Goal: Information Seeking & Learning: Learn about a topic

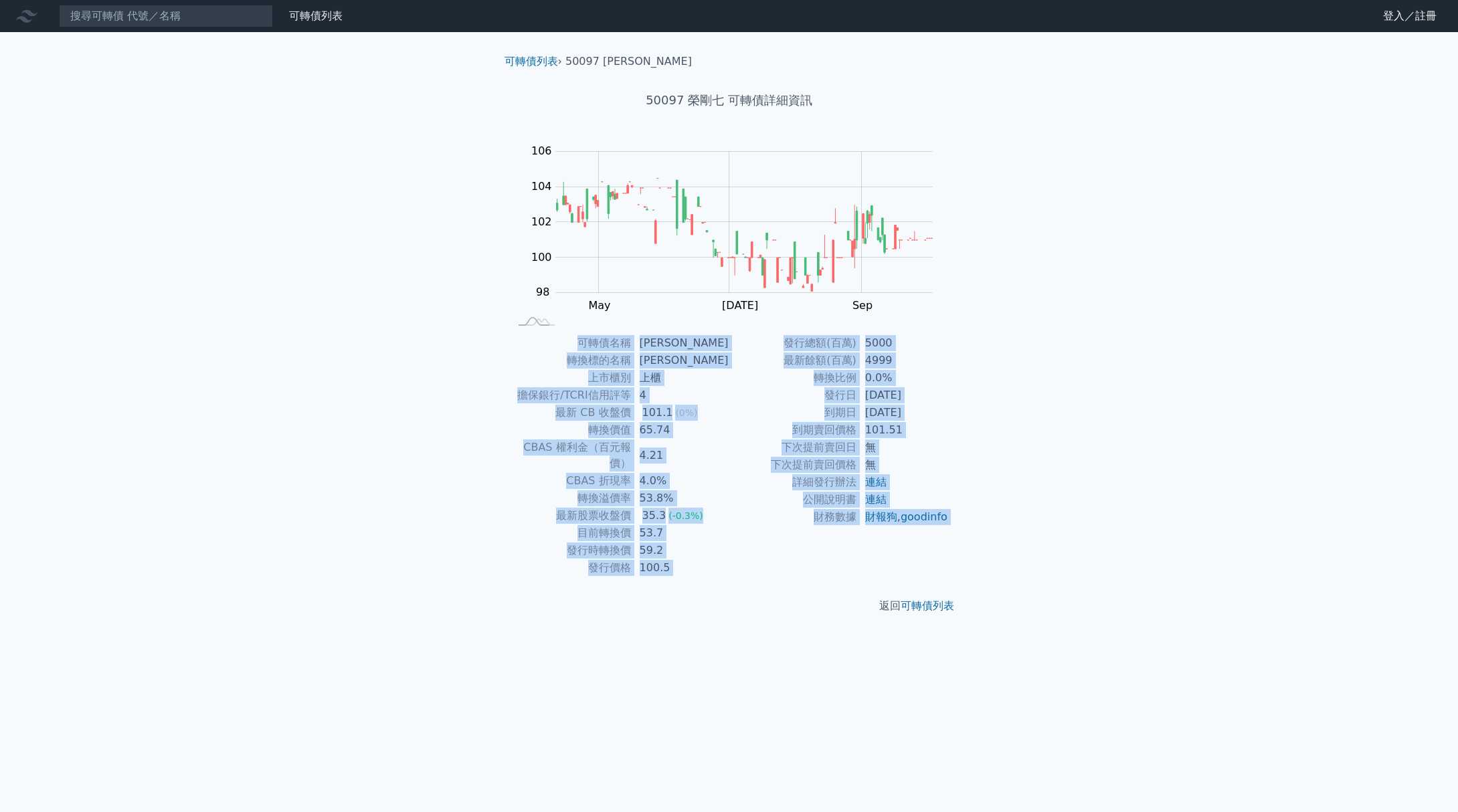
drag, startPoint x: 481, startPoint y: 318, endPoint x: 760, endPoint y: 599, distance: 396.0
click at [762, 596] on div "可轉債列表 › 50097 [PERSON_NAME] 50097 [PERSON_NAME]七 可轉債詳細資訊 Zoom Out 100 96 97 98 …" at bounding box center [729, 334] width 514 height 604
click at [762, 655] on div "可轉債列表 財務數據 可轉債列表 財務數據 登入／註冊 登入／註冊 可轉債列表 › 50097 [PERSON_NAME]七 50097 [PERSON_NA…" at bounding box center [729, 406] width 1458 height 812
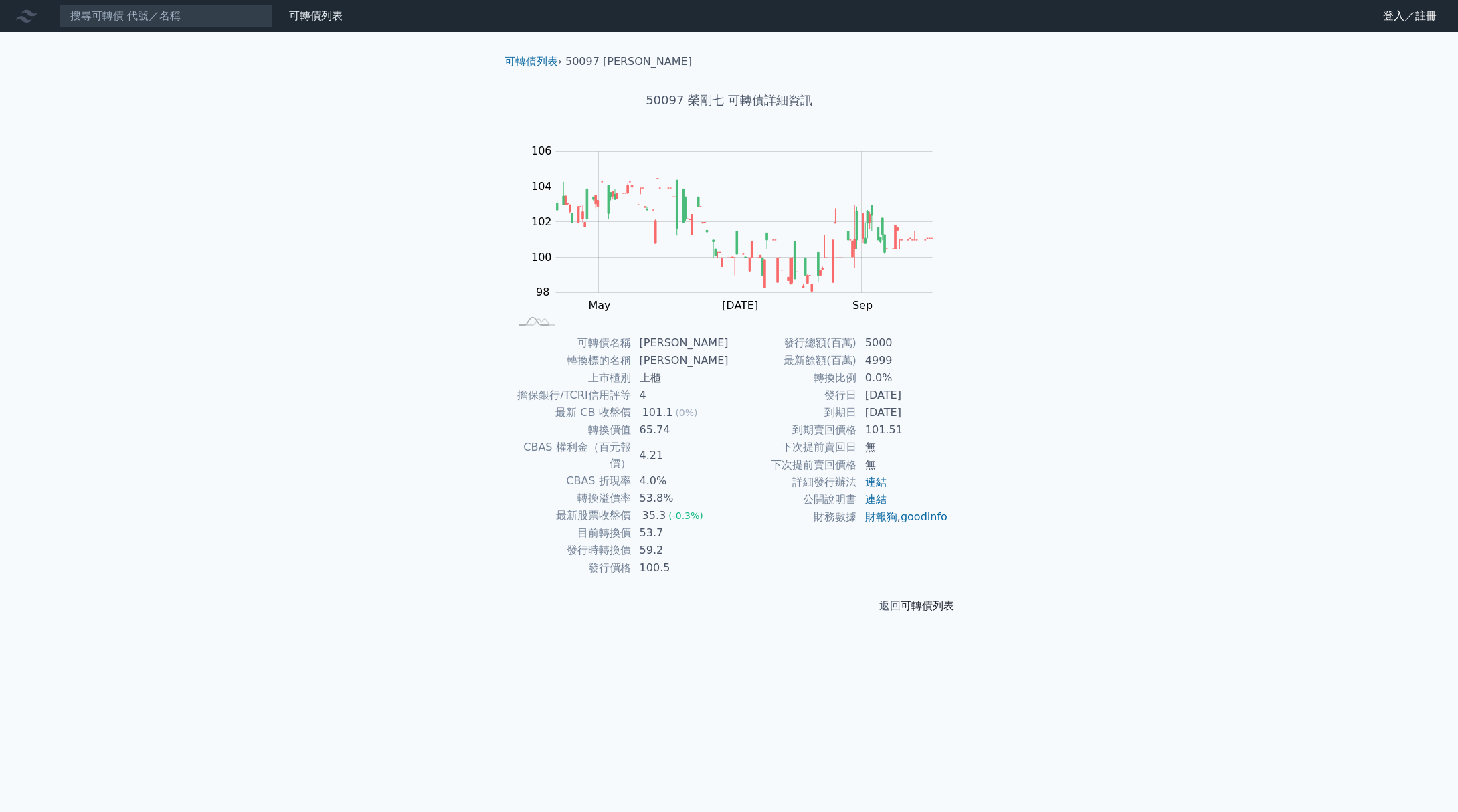
click at [923, 599] on link "可轉債列表" at bounding box center [927, 606] width 54 height 13
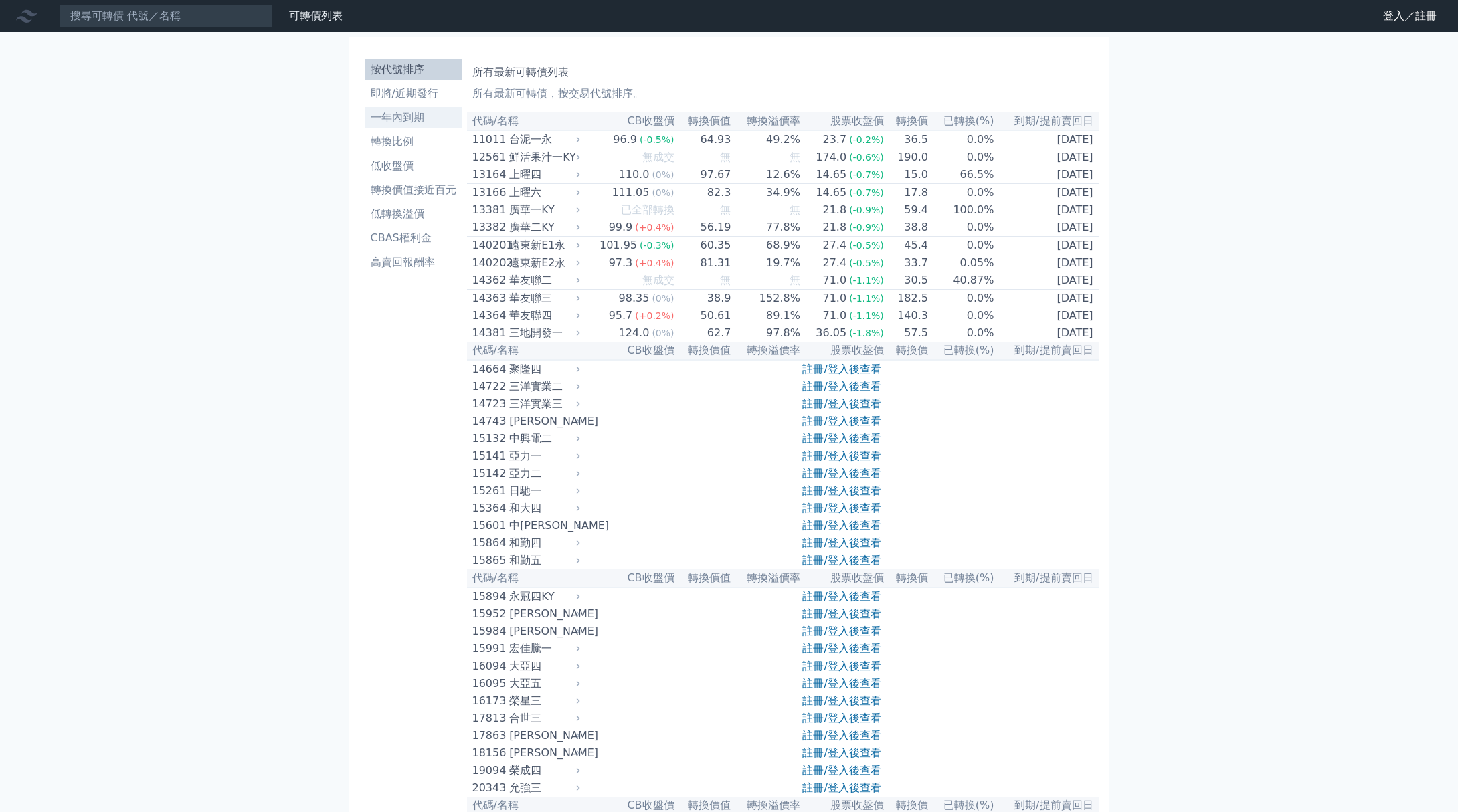
click at [421, 119] on li "一年內到期" at bounding box center [413, 118] width 96 height 16
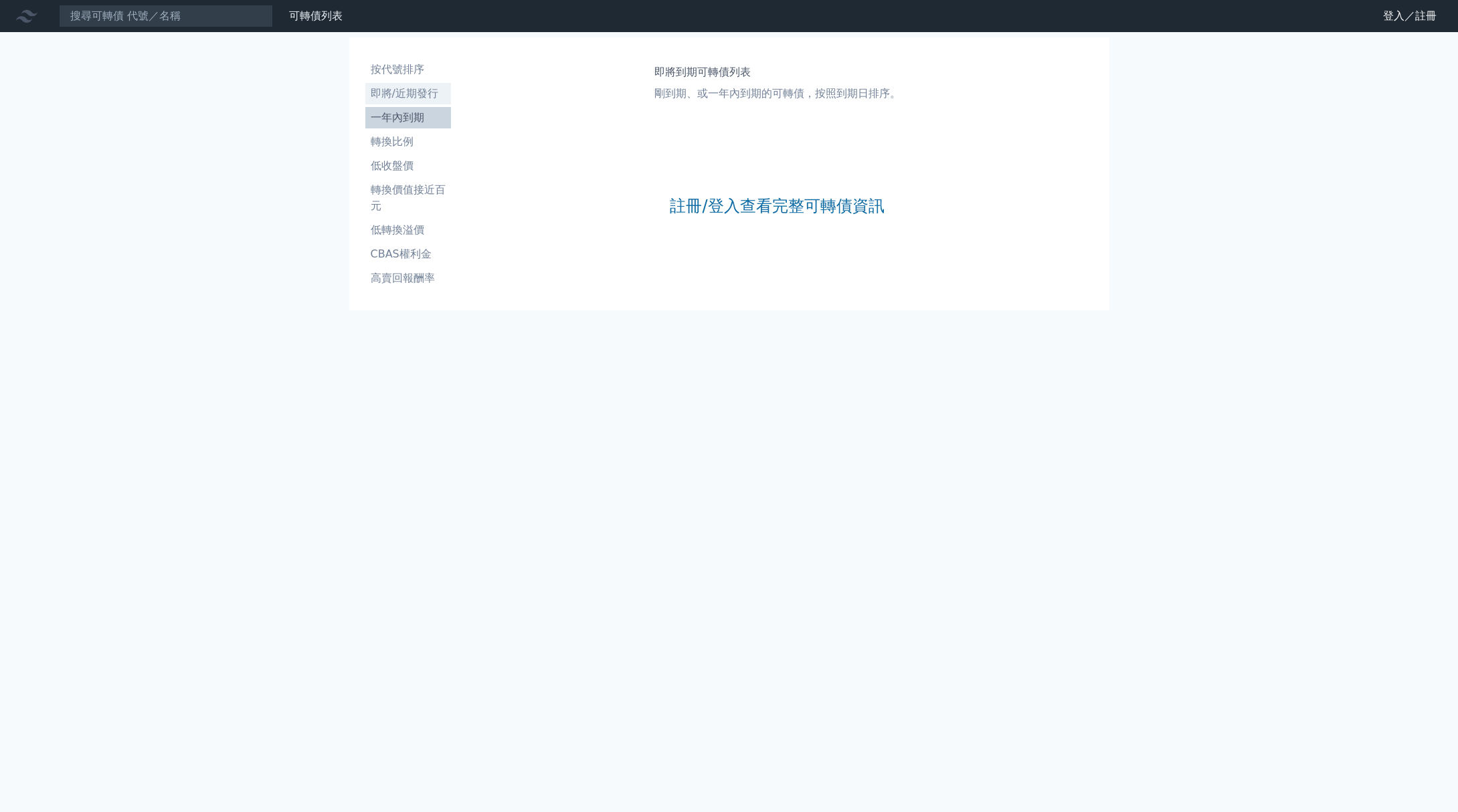
click at [417, 99] on li "即將/近期發行" at bounding box center [408, 93] width 85 height 16
click at [420, 65] on li "按代號排序" at bounding box center [408, 69] width 85 height 16
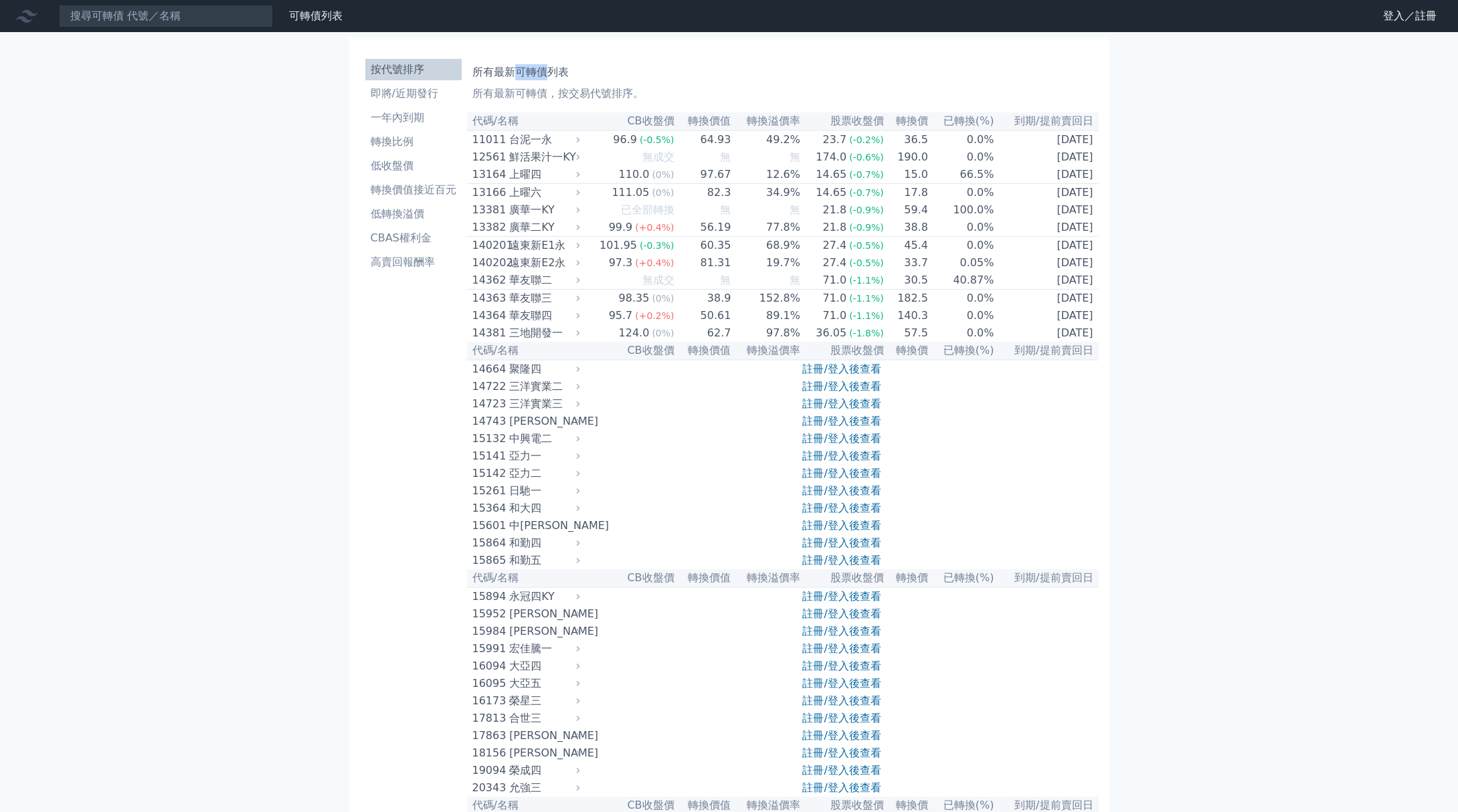
drag, startPoint x: 515, startPoint y: 73, endPoint x: 546, endPoint y: 70, distance: 31.1
click at [543, 72] on h1 "所有最新可轉債列表" at bounding box center [783, 72] width 621 height 16
copy h1 "可轉債"
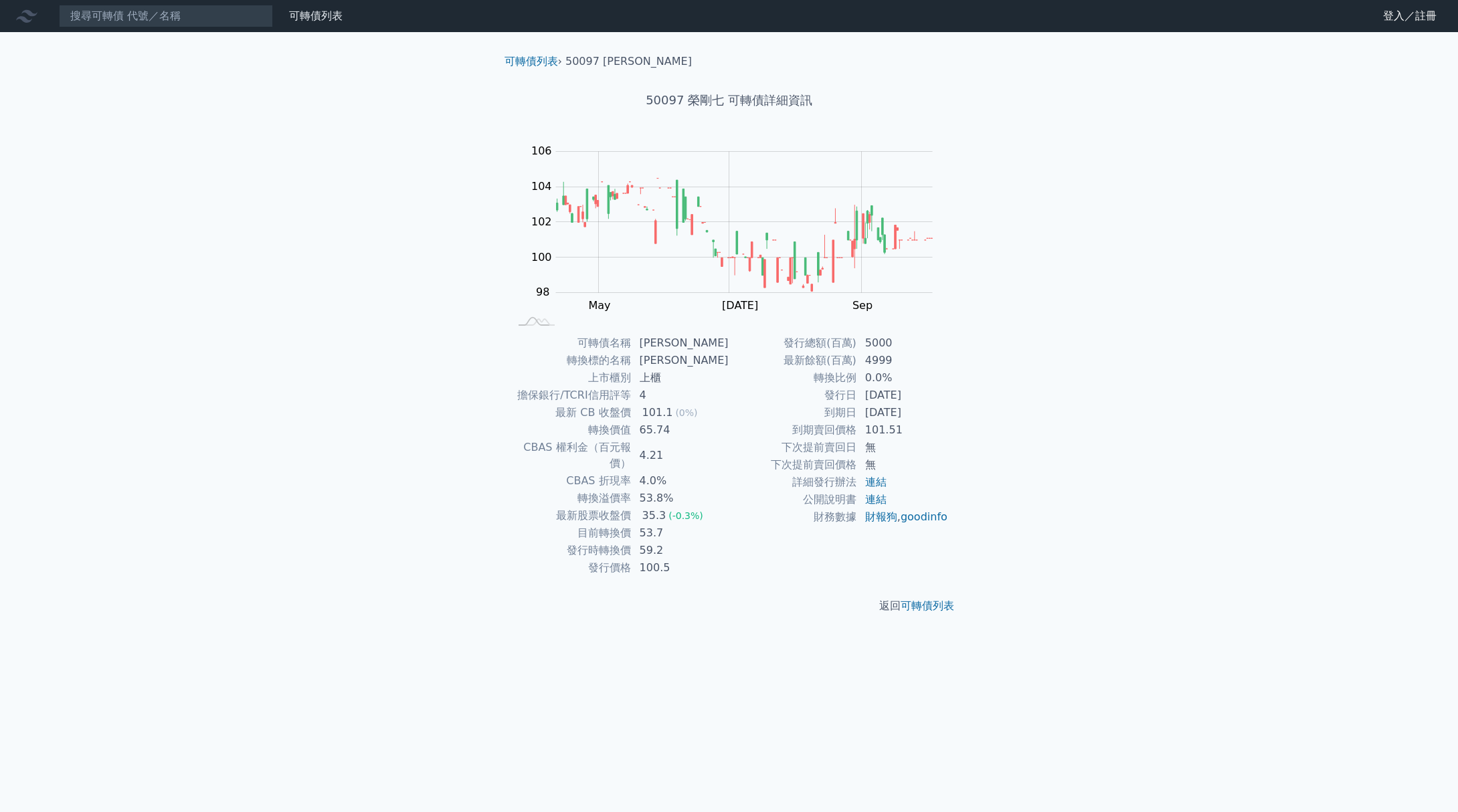
drag, startPoint x: 822, startPoint y: 402, endPoint x: 938, endPoint y: 412, distance: 116.4
click at [938, 412] on tbody "發行總額(百萬) 5000 最新餘額(百萬) 4999 轉換比例 0.0% 發行日 2023-07-31 到期日 2026-07-31 到期賣回價格 101.…" at bounding box center [838, 430] width 219 height 191
click at [646, 489] on td "53.8%" at bounding box center [680, 498] width 98 height 17
drag, startPoint x: 644, startPoint y: 521, endPoint x: 671, endPoint y: 521, distance: 27.0
click at [674, 525] on td "53.7" at bounding box center [680, 533] width 98 height 17
